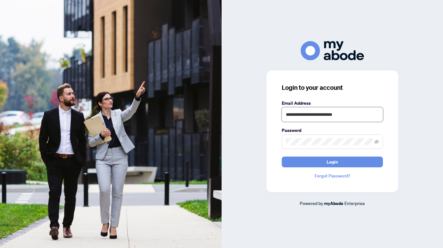
type input "**********"
click at [332, 161] on button "Login" at bounding box center [331, 161] width 101 height 11
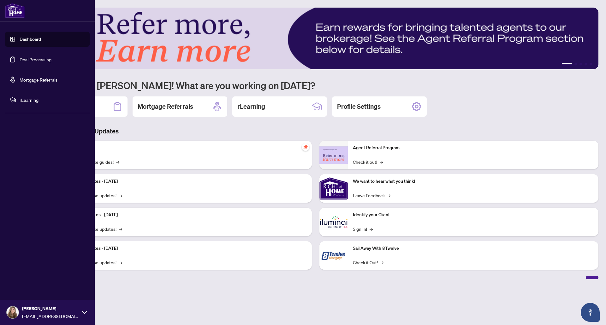
click at [20, 62] on link "Deal Processing" at bounding box center [36, 60] width 32 height 6
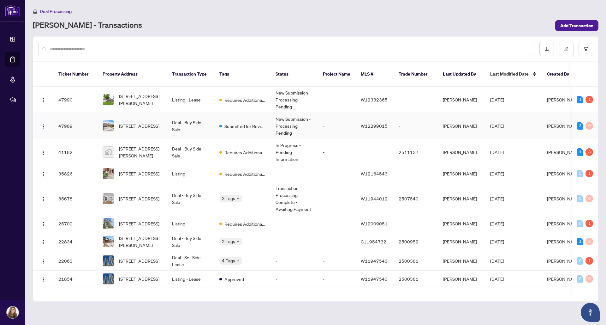
click at [287, 123] on td "New Submission - Processing Pending" at bounding box center [294, 126] width 47 height 26
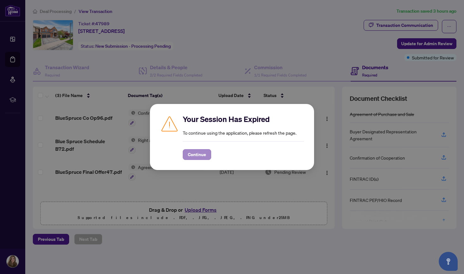
click at [193, 157] on span "Continue" at bounding box center [197, 154] width 18 height 10
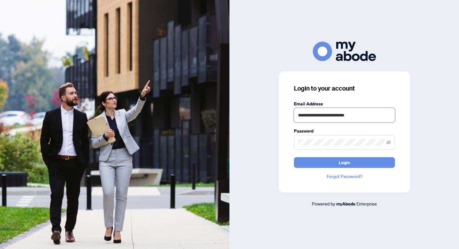
type input "**********"
click at [344, 162] on button "Login" at bounding box center [344, 162] width 101 height 11
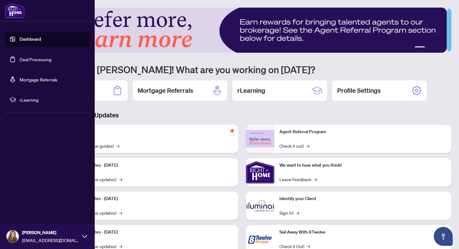
click at [48, 58] on link "Deal Processing" at bounding box center [36, 60] width 32 height 6
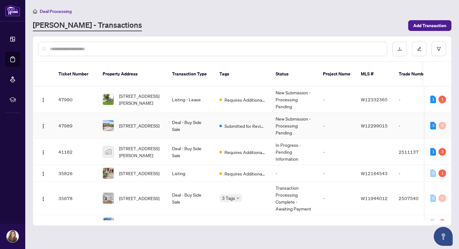
click at [219, 119] on td "Submitted for Review" at bounding box center [242, 126] width 56 height 26
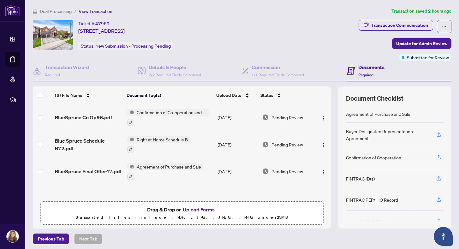
scroll to position [25, 0]
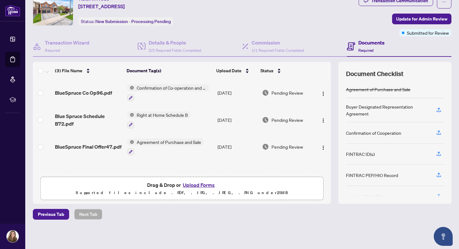
click at [200, 187] on button "Upload Forms" at bounding box center [199, 185] width 36 height 8
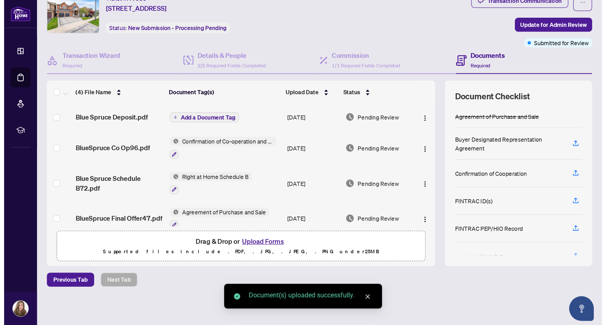
scroll to position [0, 0]
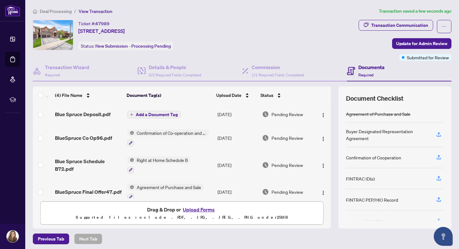
click at [160, 115] on span "Add a Document Tag" at bounding box center [157, 114] width 42 height 4
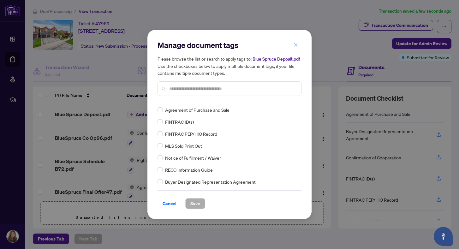
click at [296, 48] on span "button" at bounding box center [296, 45] width 4 height 10
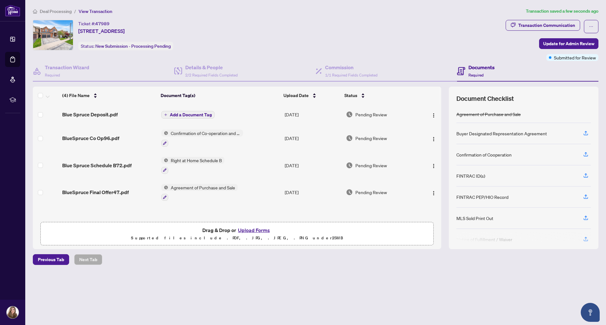
click at [191, 116] on span "Add a Document Tag" at bounding box center [191, 114] width 42 height 4
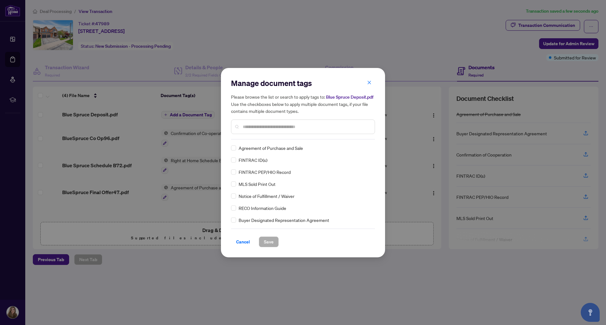
click at [265, 130] on div at bounding box center [303, 126] width 144 height 15
click at [263, 125] on input "text" at bounding box center [306, 126] width 127 height 7
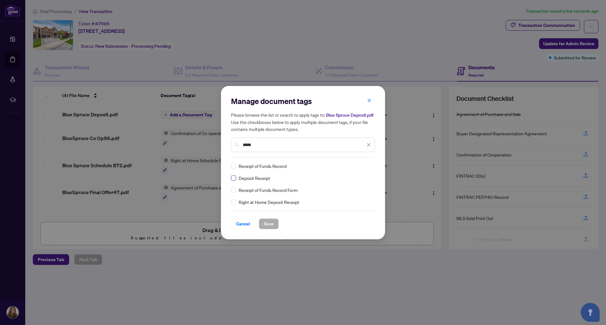
type input "*****"
click at [233, 179] on span at bounding box center [233, 177] width 5 height 5
click at [268, 225] on span "Save" at bounding box center [269, 224] width 10 height 10
